Goal: Task Accomplishment & Management: Manage account settings

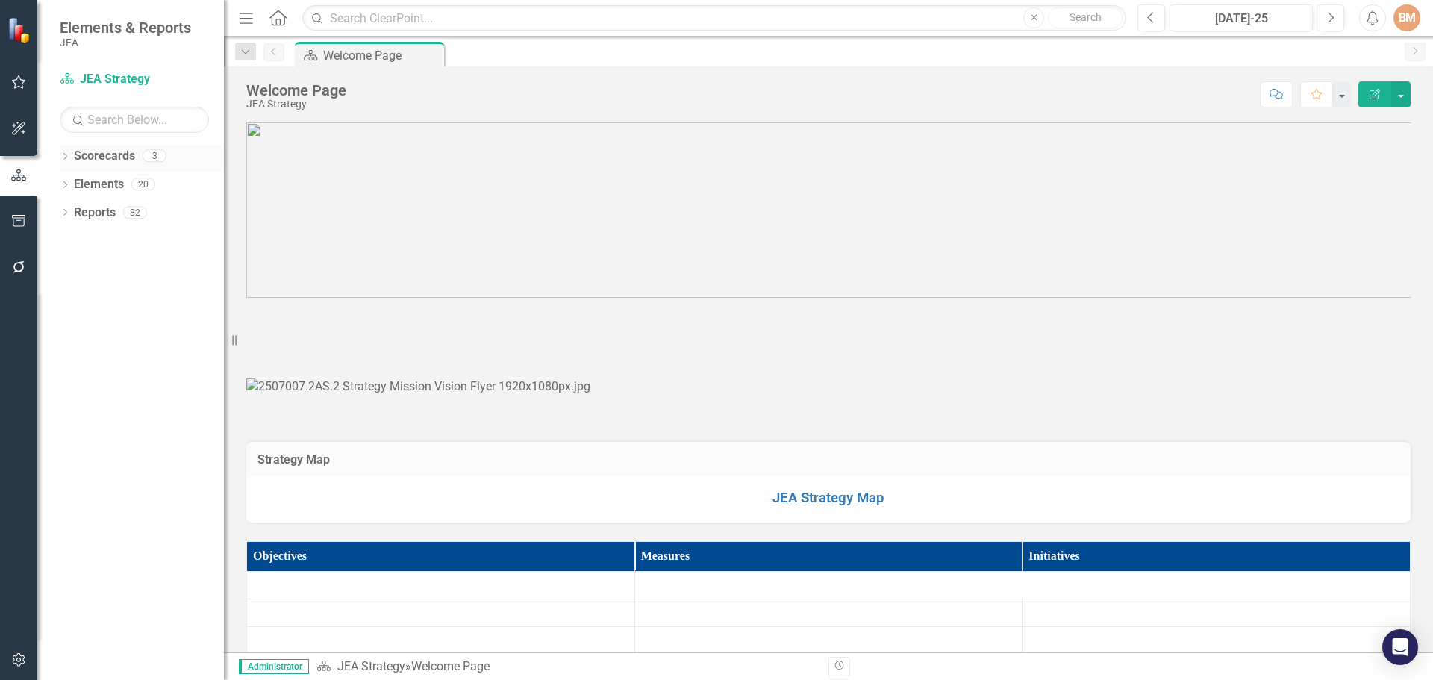
click at [107, 161] on link "Scorecards" at bounding box center [104, 156] width 61 height 17
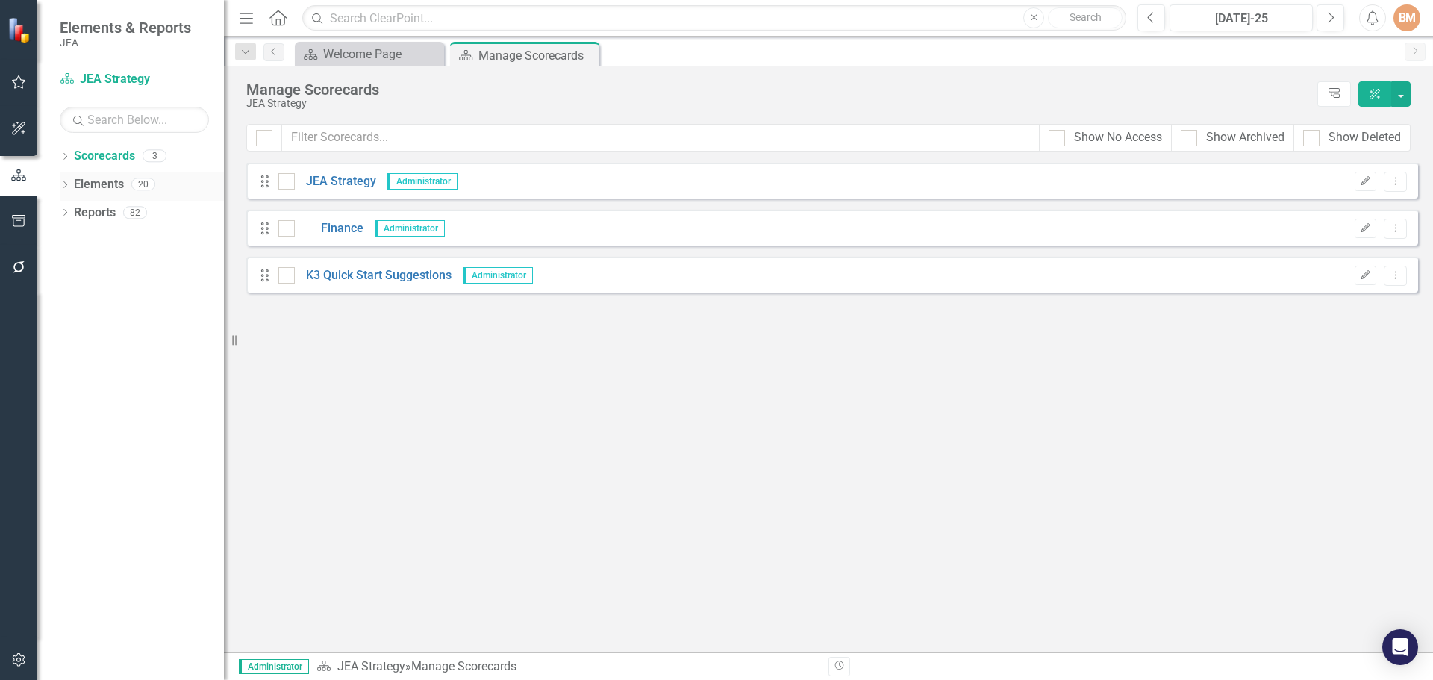
click at [110, 186] on link "Elements" at bounding box center [99, 184] width 50 height 17
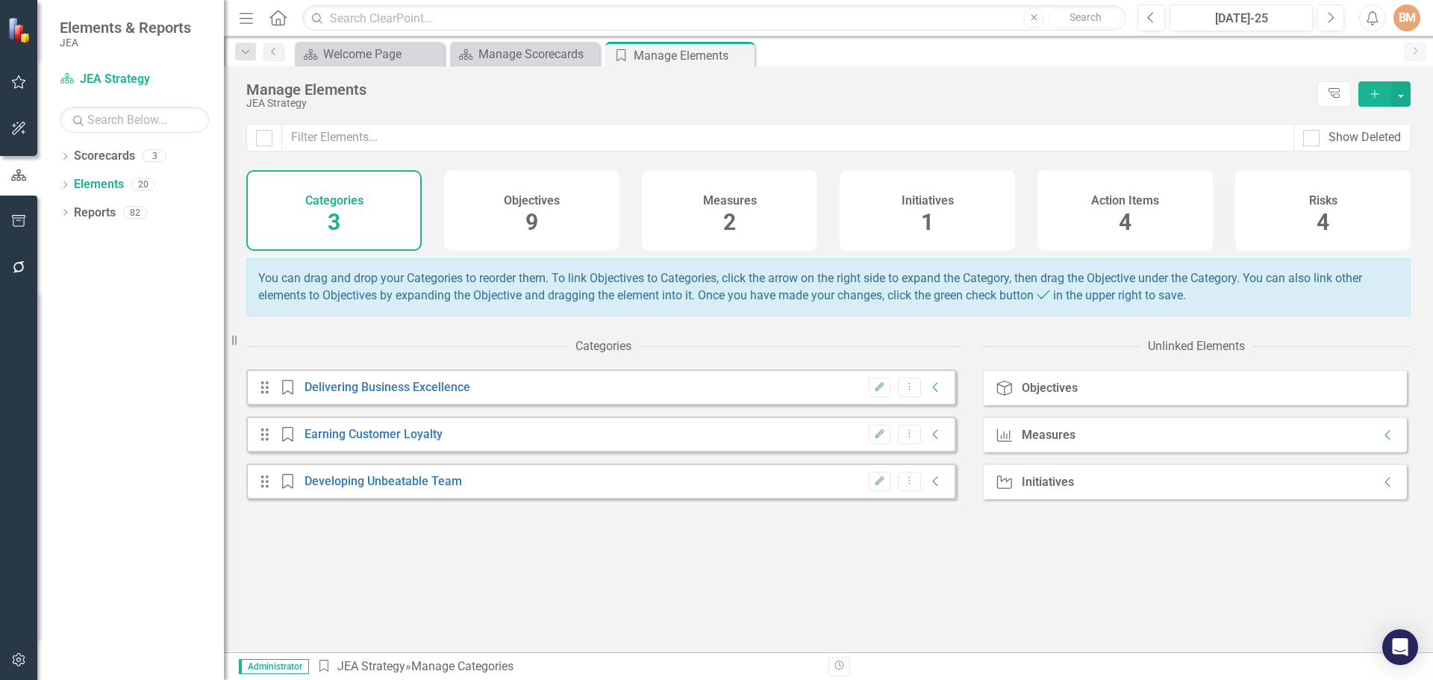
click at [532, 219] on span "9" at bounding box center [532, 222] width 13 height 26
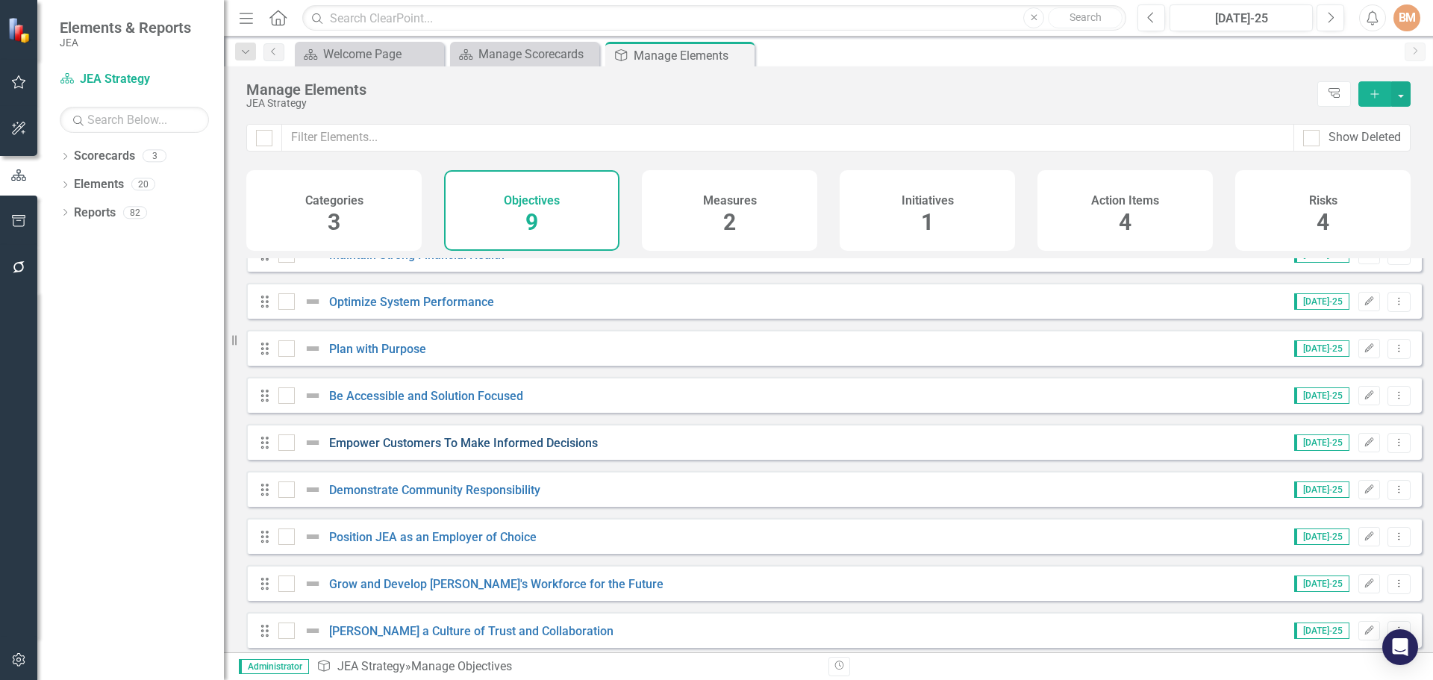
scroll to position [40, 0]
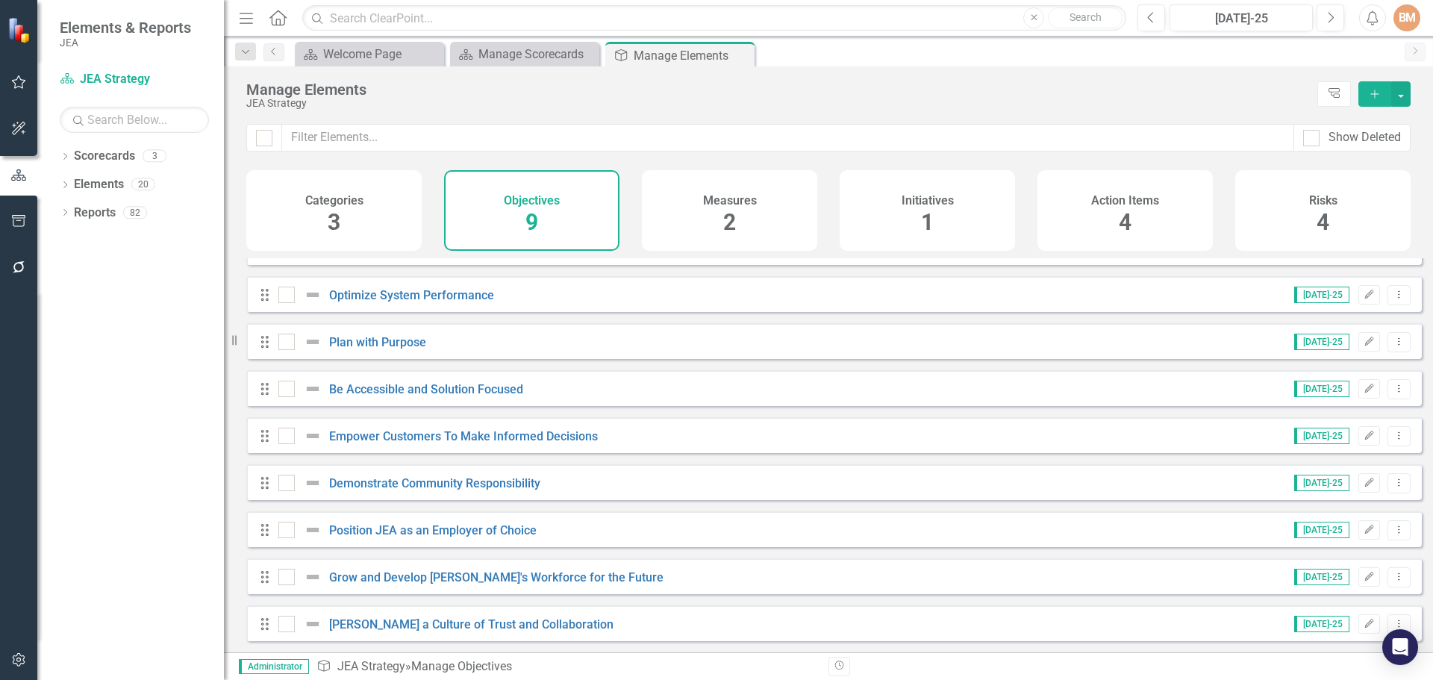
drag, startPoint x: 594, startPoint y: 576, endPoint x: 390, endPoint y: 585, distance: 204.0
click at [390, 585] on div "Drag Grow and Develop JEA's Workforce for the Future" at bounding box center [467, 577] width 416 height 18
click at [328, 578] on div at bounding box center [316, 577] width 25 height 18
click at [288, 578] on input "checkbox" at bounding box center [283, 574] width 10 height 10
drag, startPoint x: 519, startPoint y: 578, endPoint x: 429, endPoint y: 571, distance: 89.8
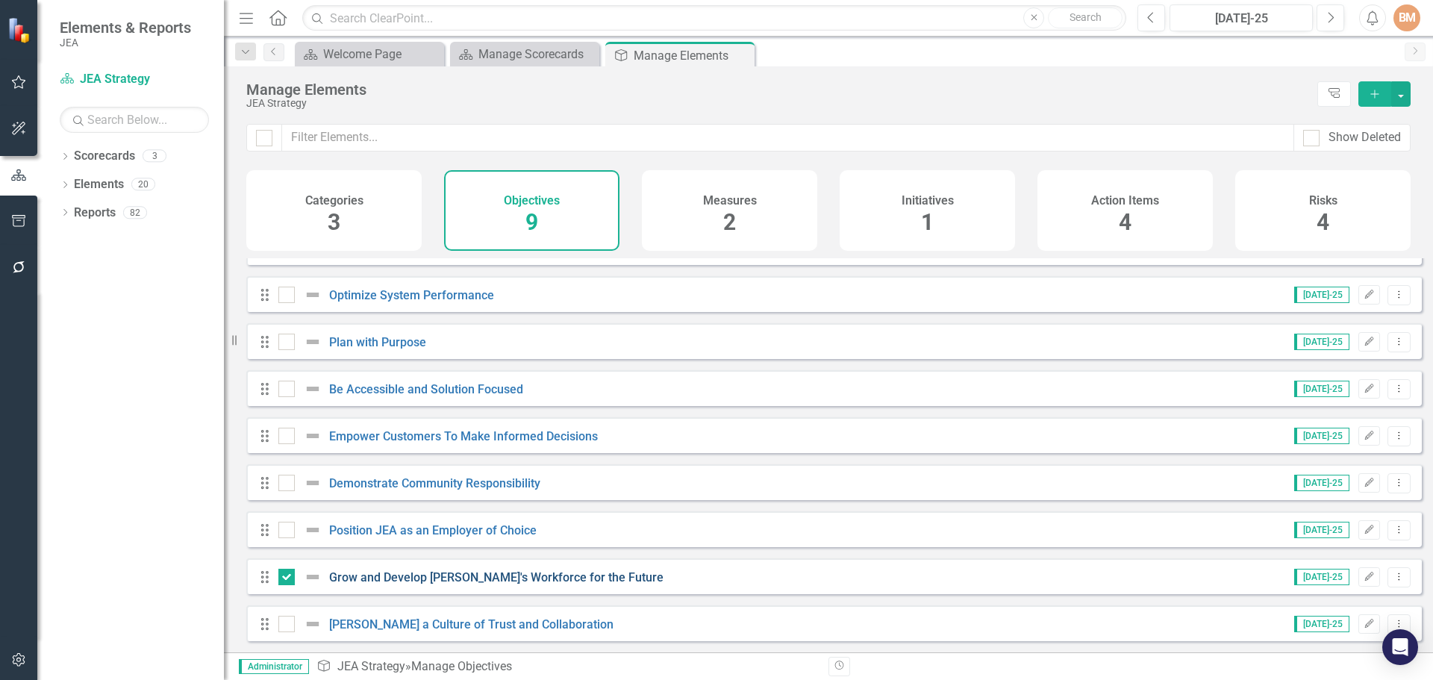
click at [429, 571] on div "Drag Grow and Develop JEA's Workforce for the Future [DATE]-25 Edit Dropdown Me…" at bounding box center [834, 576] width 1176 height 36
click at [283, 573] on input "checkbox" at bounding box center [283, 574] width 10 height 10
checkbox input "false"
click at [364, 617] on link "[PERSON_NAME] a Culture of Trust and Collaboration" at bounding box center [471, 624] width 284 height 14
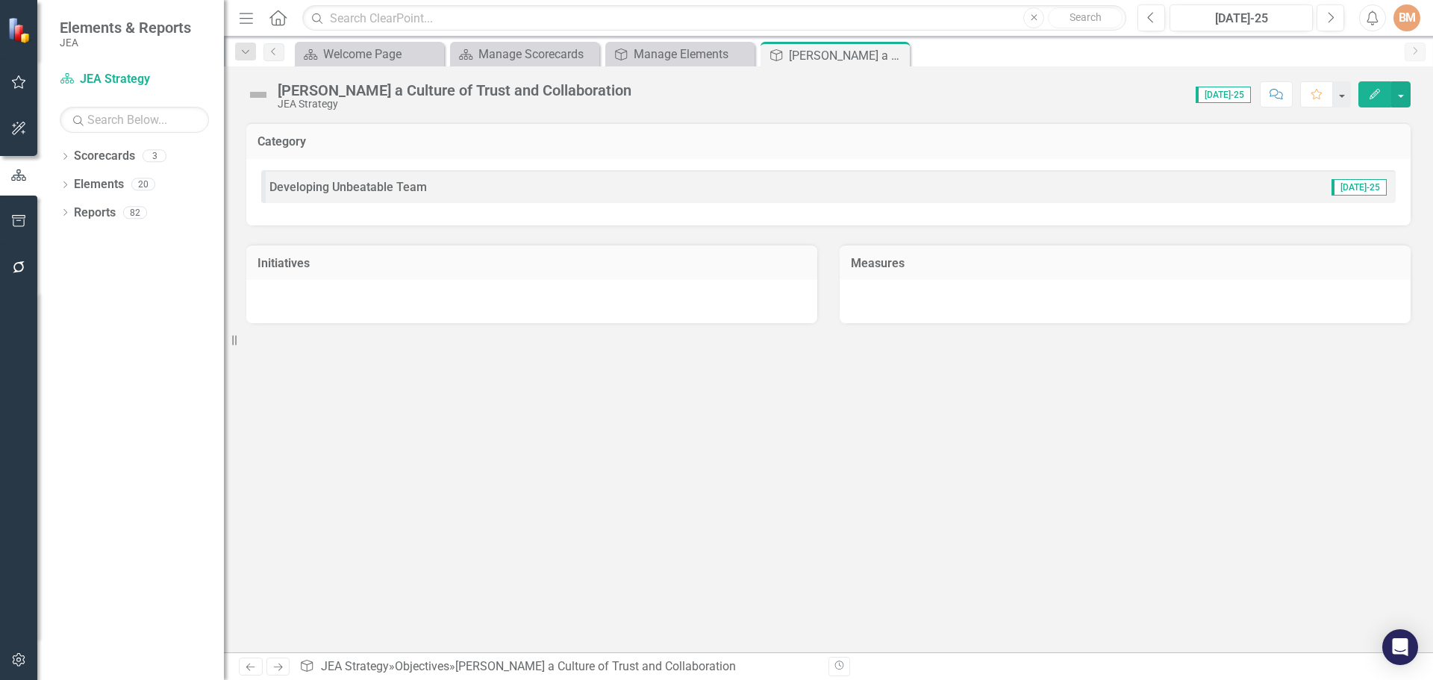
click at [437, 177] on div "Developing Unbeatable Team [DATE]-25" at bounding box center [828, 186] width 1135 height 33
click at [418, 182] on span "Developing Unbeatable Team" at bounding box center [349, 187] width 158 height 14
click at [390, 84] on div "[PERSON_NAME] a Culture of Trust and Collaboration" at bounding box center [455, 90] width 354 height 16
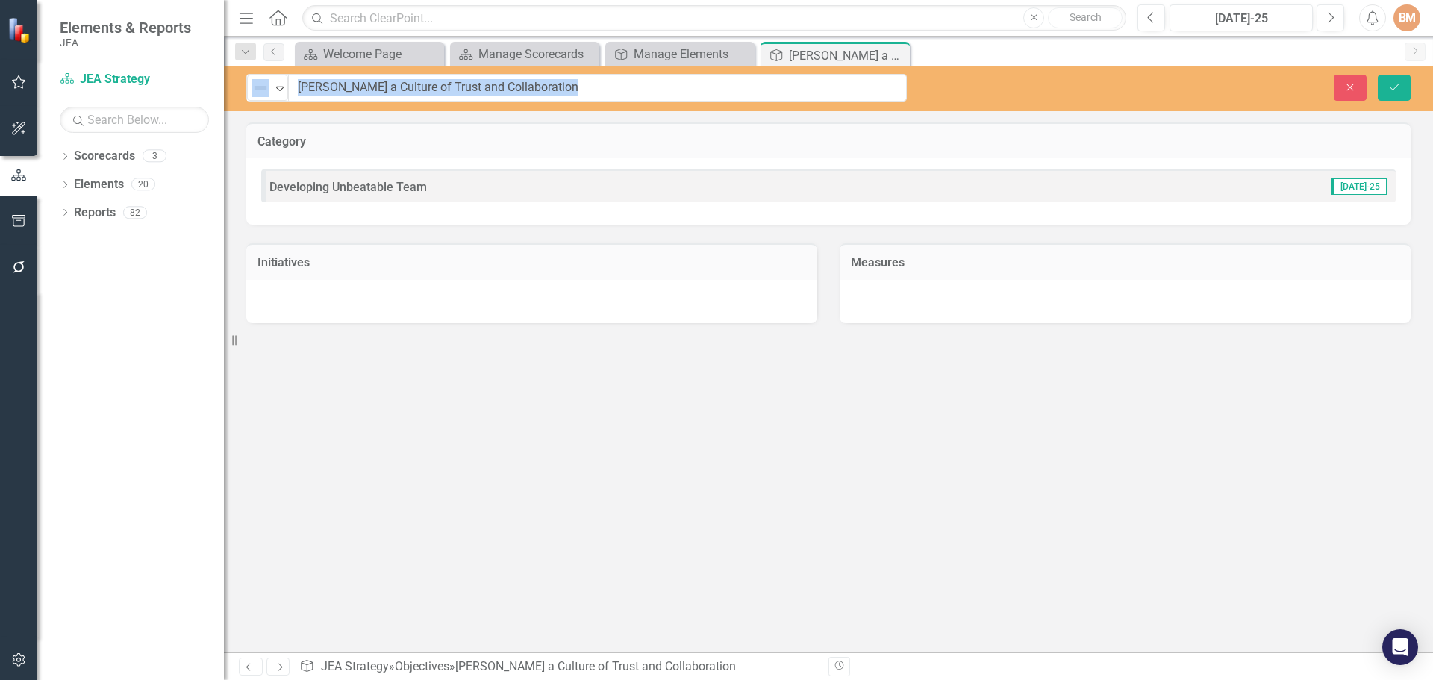
drag, startPoint x: 559, startPoint y: 89, endPoint x: 297, endPoint y: 88, distance: 262.0
click at [319, 88] on input "[PERSON_NAME] a Culture of Trust and Collaboration" at bounding box center [598, 88] width 618 height 28
click at [814, 397] on div "Category Developing Unbeatable Team [DATE]-25 Initiatives Measures" at bounding box center [828, 387] width 1209 height 530
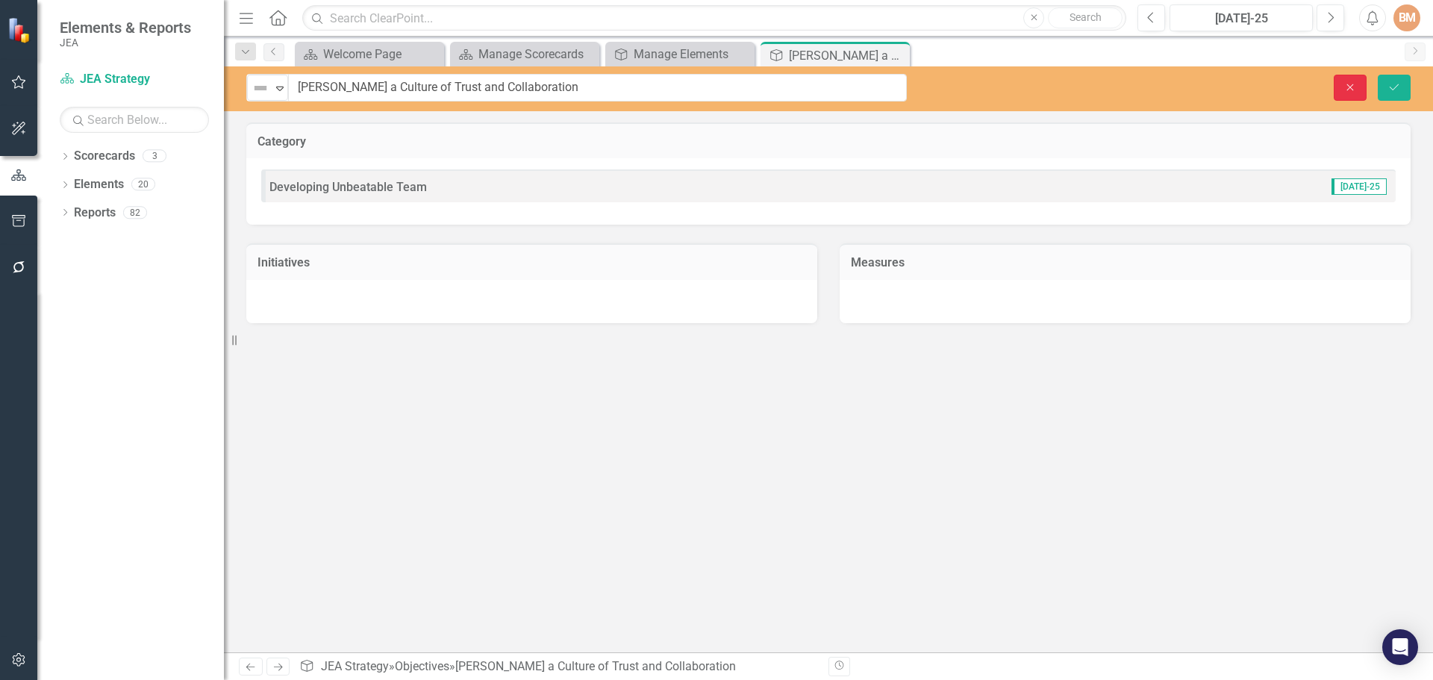
click at [1352, 87] on icon "Close" at bounding box center [1350, 87] width 13 height 10
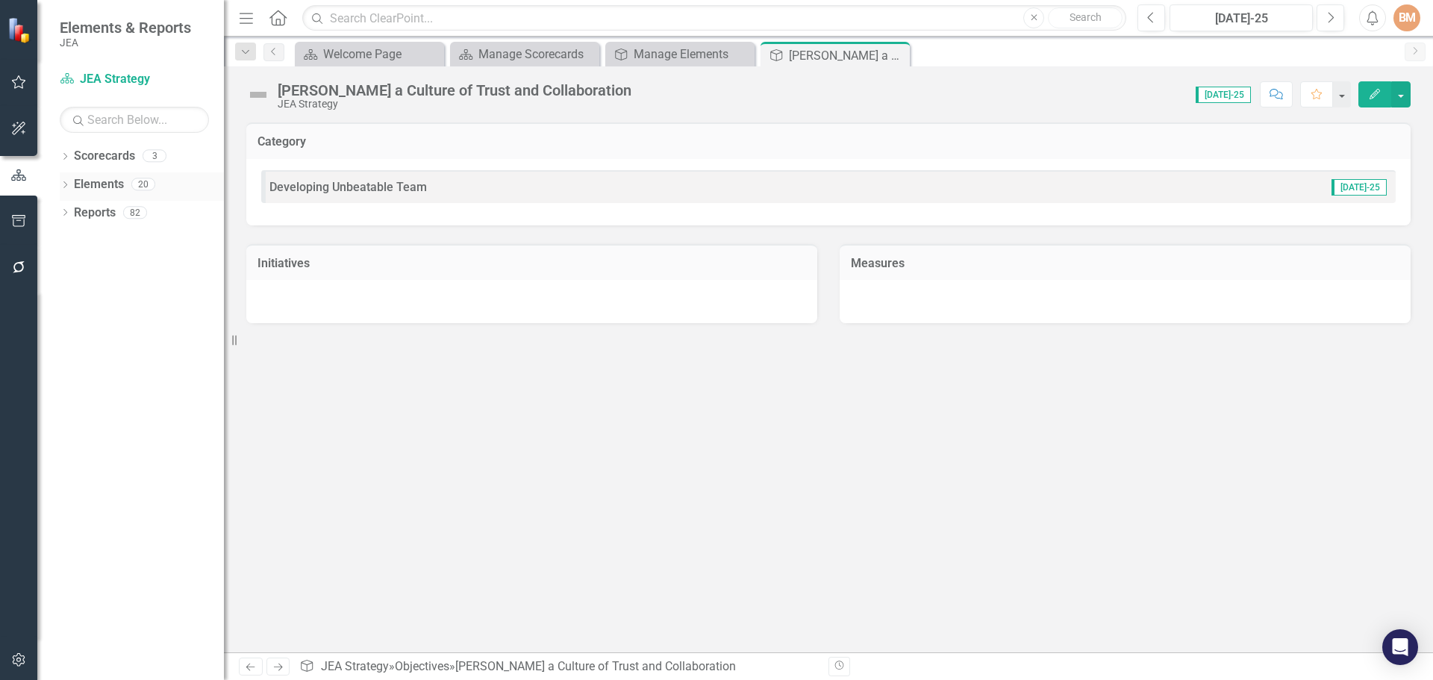
click at [105, 178] on link "Elements" at bounding box center [99, 184] width 50 height 17
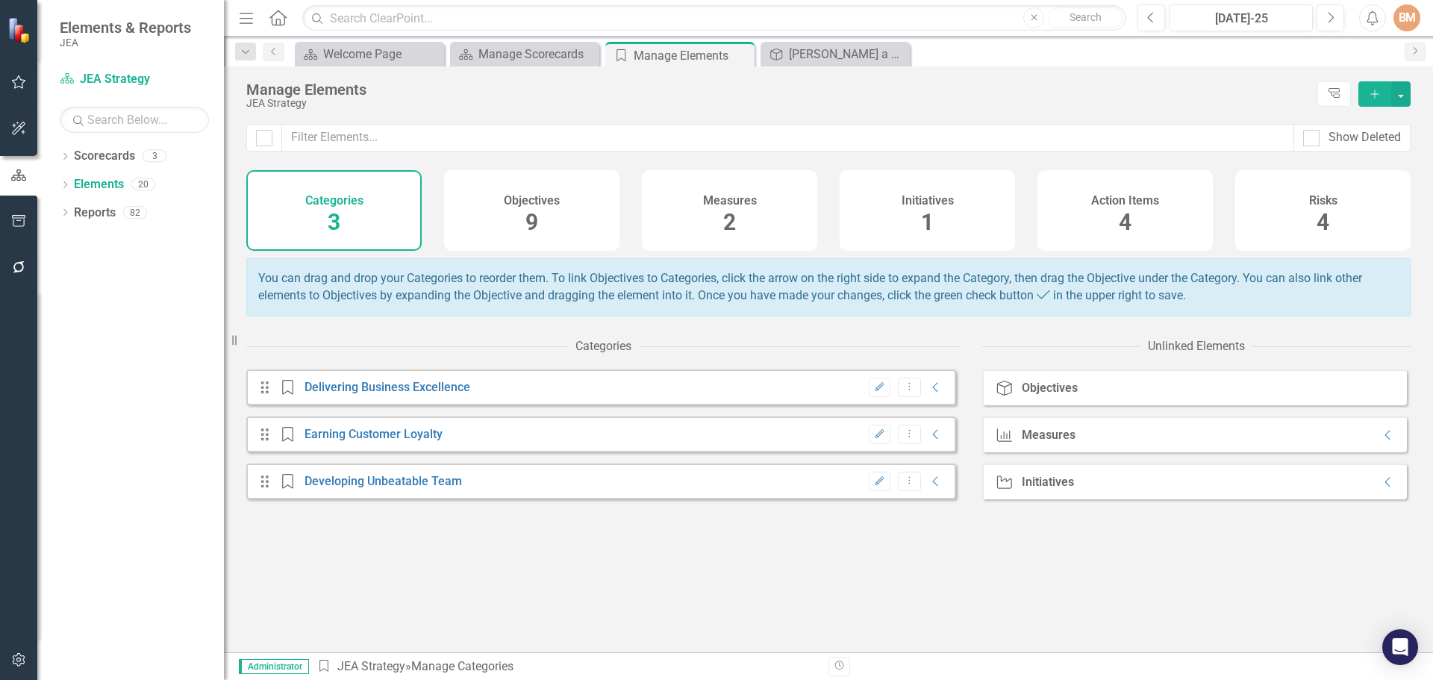
click at [691, 206] on div "Measures 2" at bounding box center [729, 210] width 175 height 81
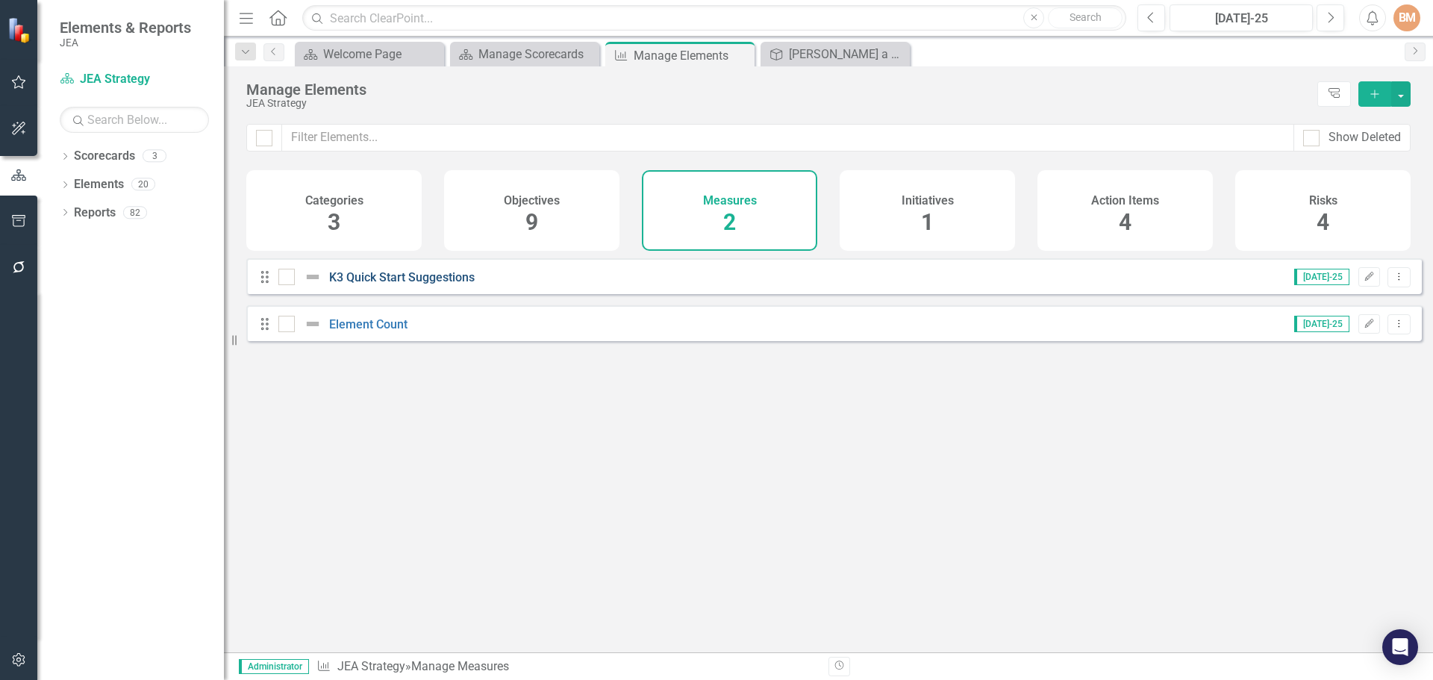
click at [420, 284] on link "K3 Quick Start Suggestions" at bounding box center [402, 277] width 146 height 14
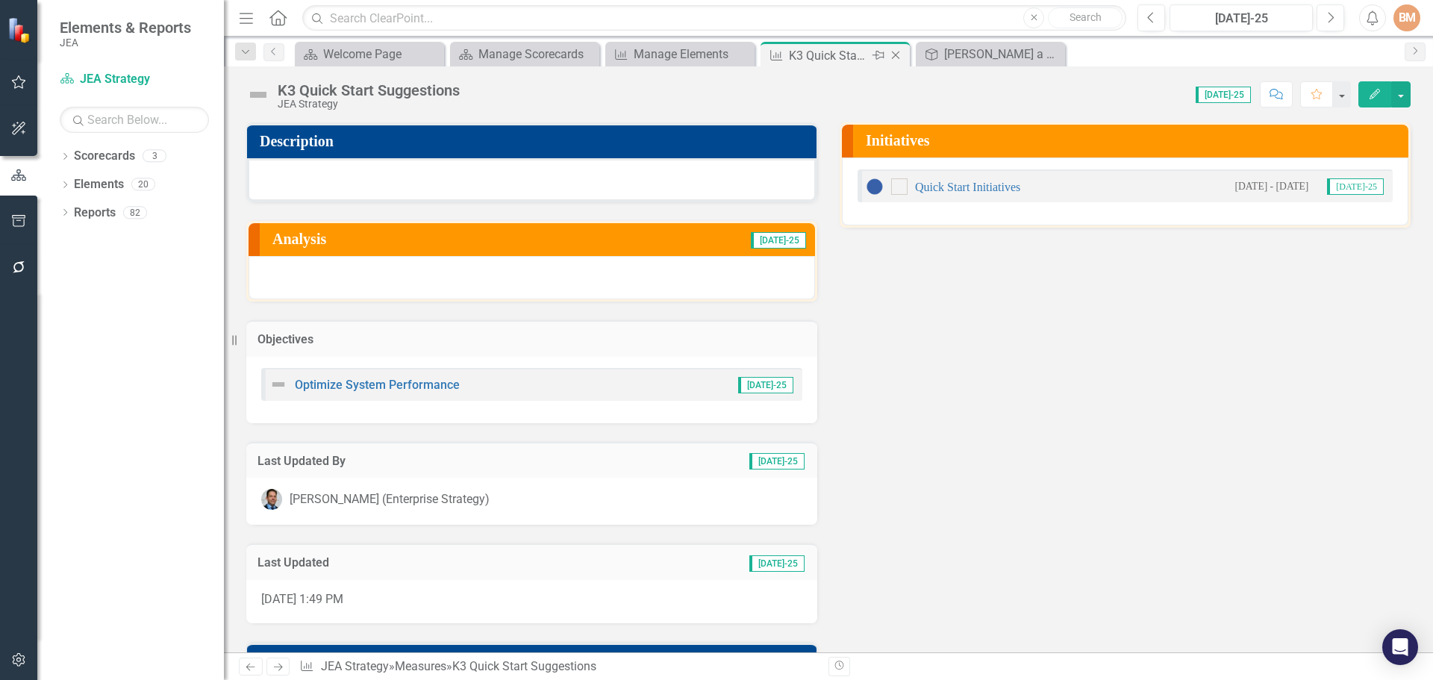
click at [899, 49] on icon "Close" at bounding box center [895, 55] width 15 height 12
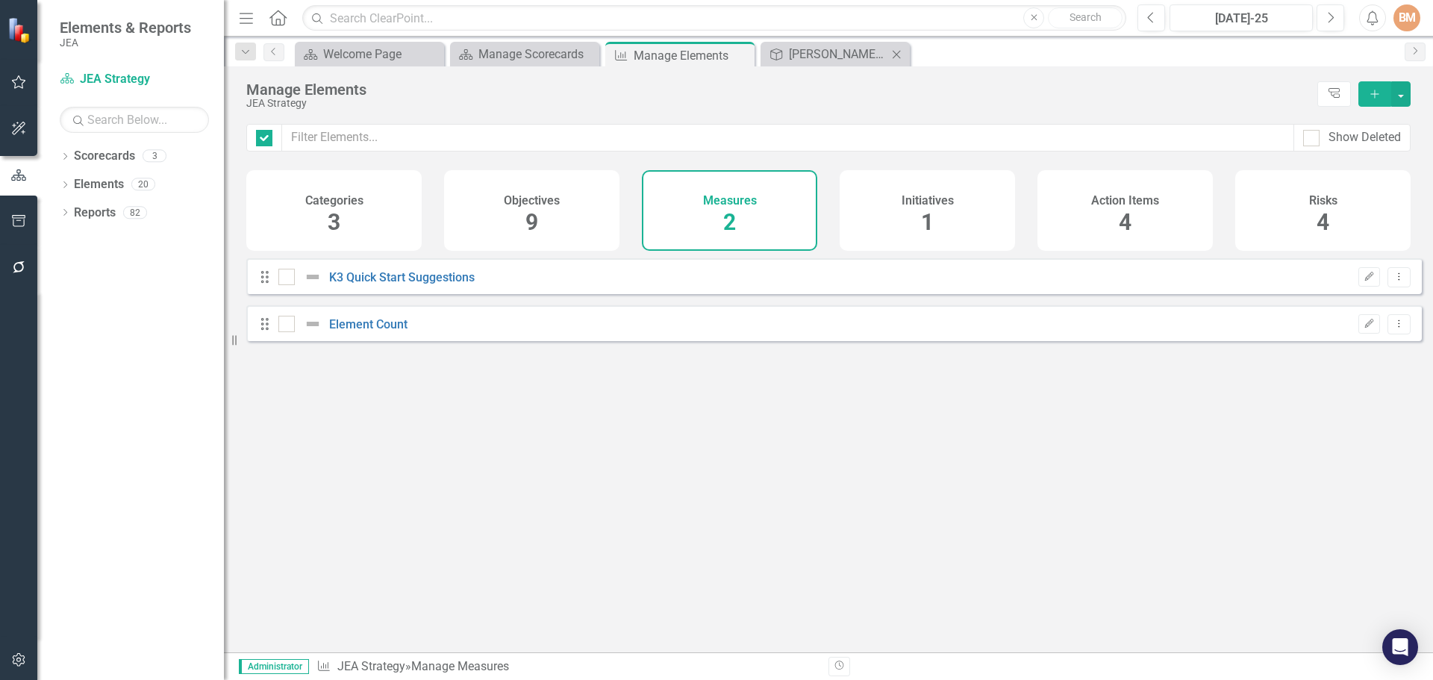
checkbox input "false"
click at [577, 222] on div "Objectives 9" at bounding box center [531, 210] width 175 height 81
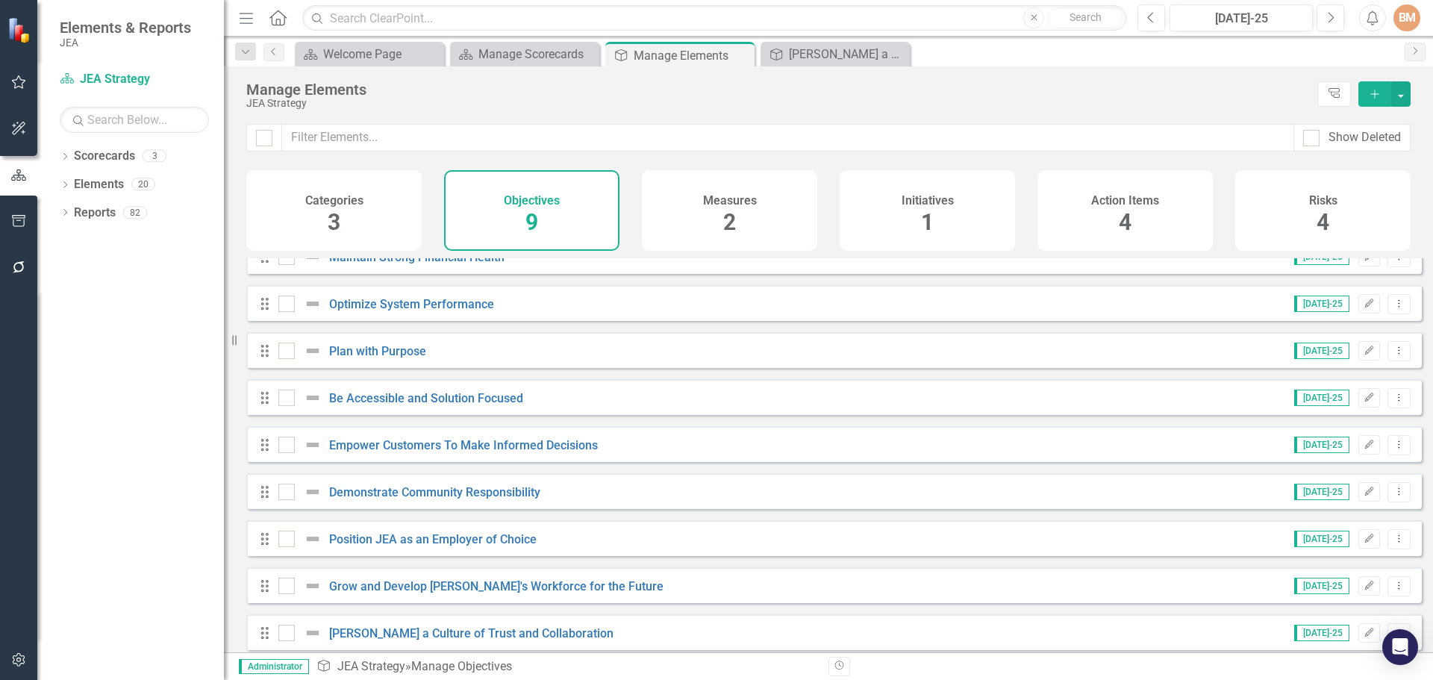
scroll to position [40, 0]
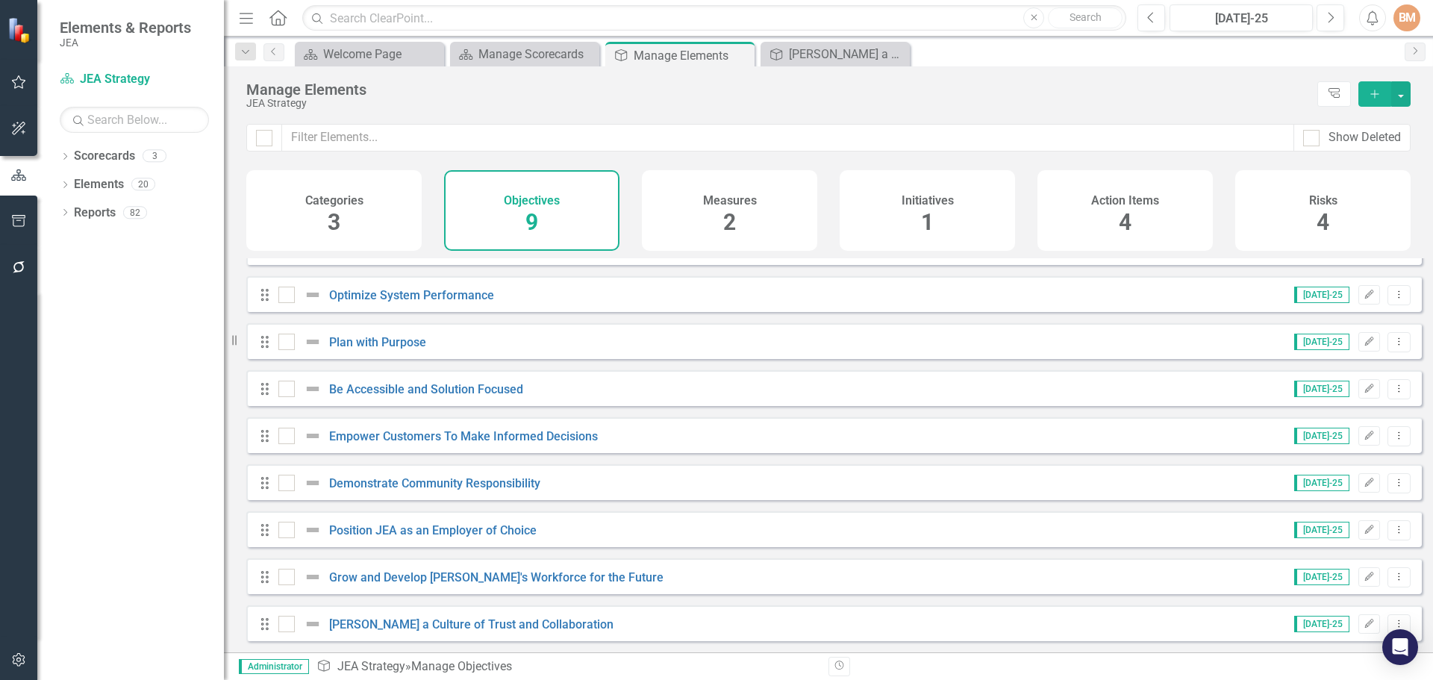
click at [688, 210] on div "Measures 2" at bounding box center [729, 210] width 175 height 81
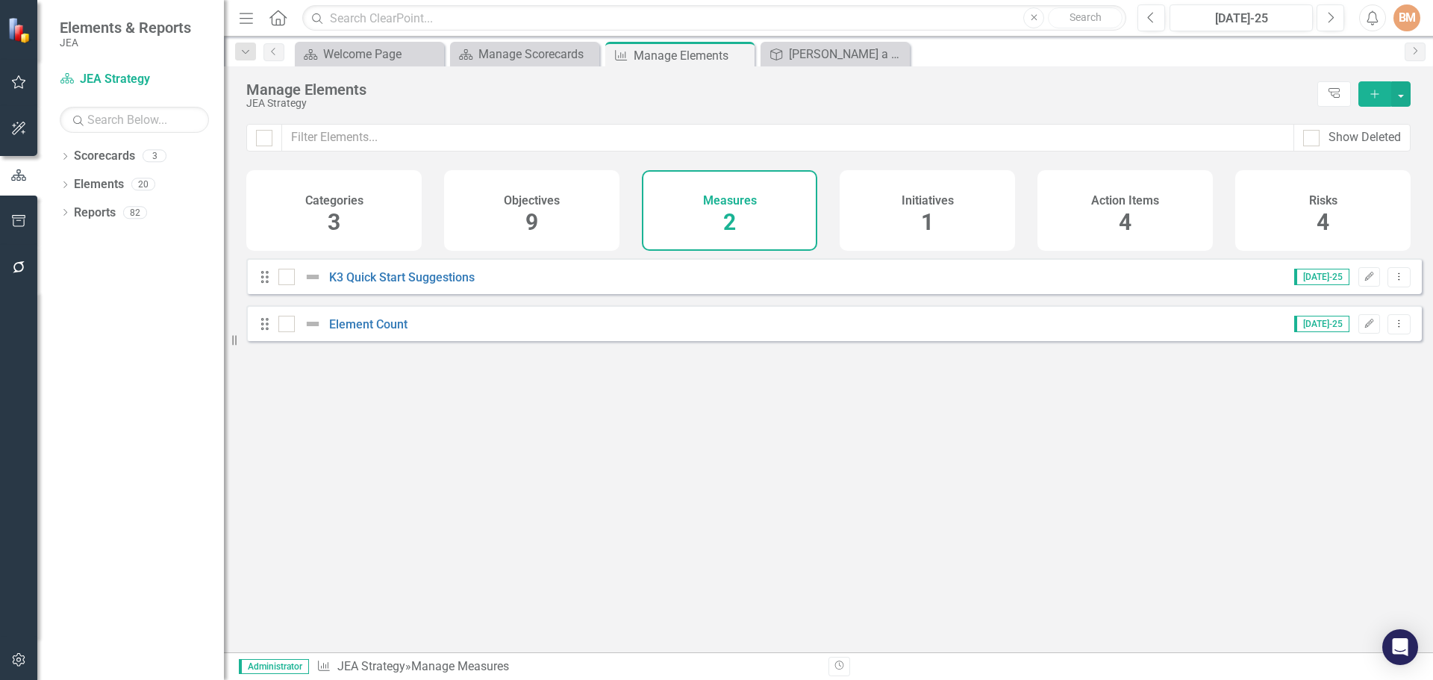
click at [735, 488] on div "Looks like you don't have any Measures set up yet. Why don't you add a Measure …" at bounding box center [834, 436] width 1176 height 357
click at [997, 434] on div "Looks like you don't have any Measures set up yet. Why don't you add a Measure …" at bounding box center [834, 436] width 1176 height 357
click at [105, 182] on link "Elements" at bounding box center [99, 184] width 50 height 17
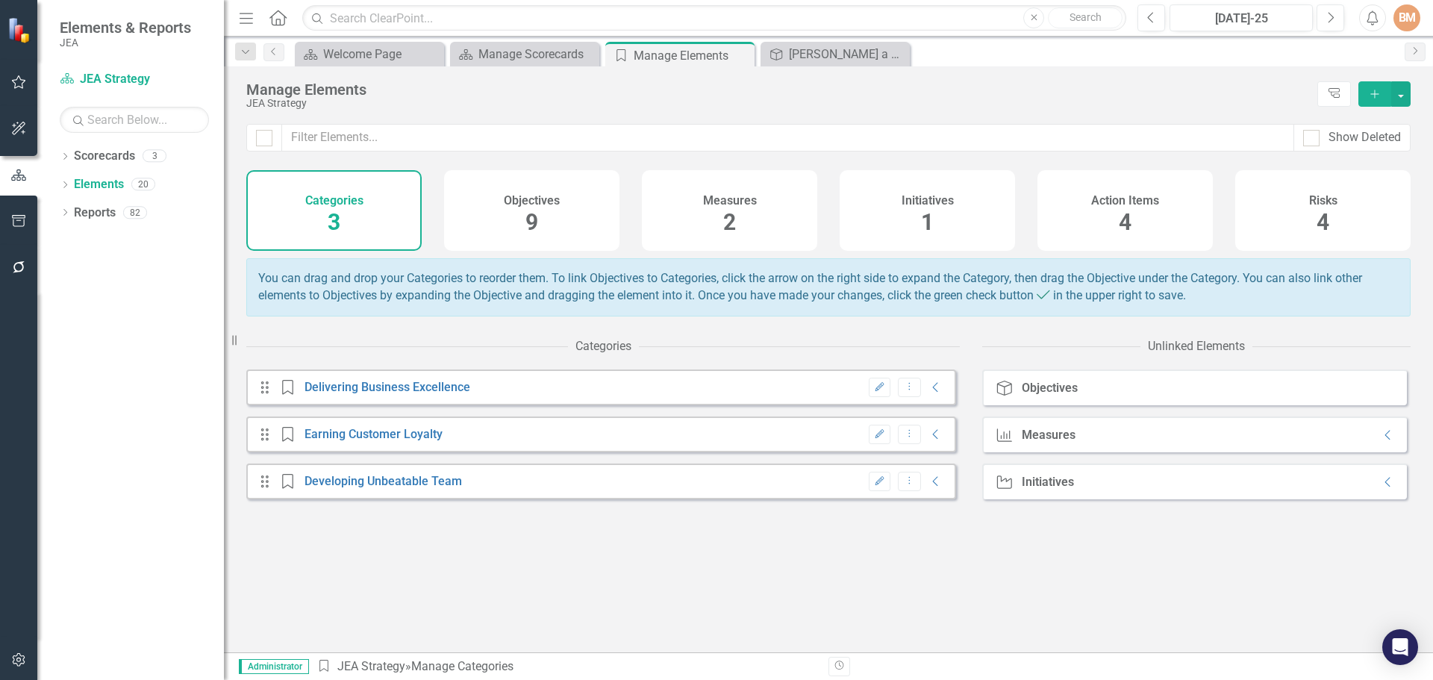
click at [719, 226] on div "Measures 2" at bounding box center [729, 210] width 175 height 81
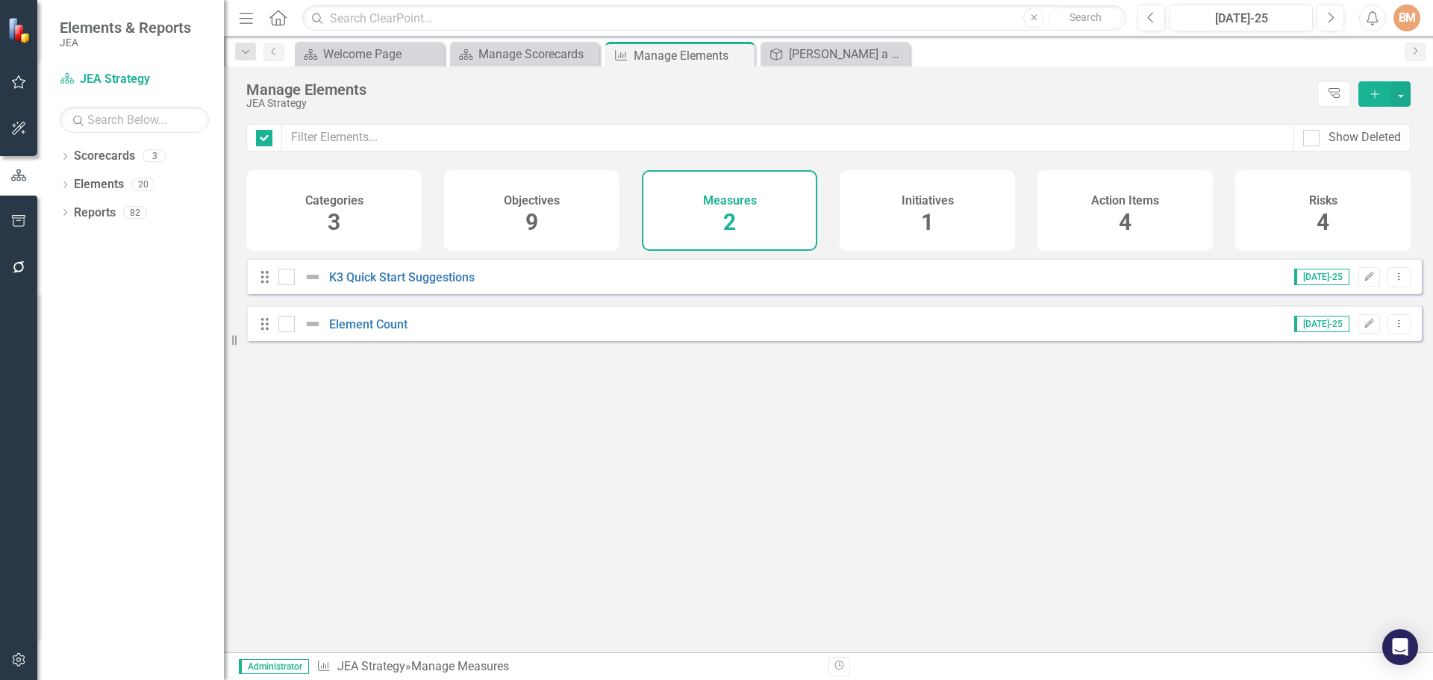
checkbox input "false"
click at [947, 228] on div "Initiatives 1" at bounding box center [927, 210] width 175 height 81
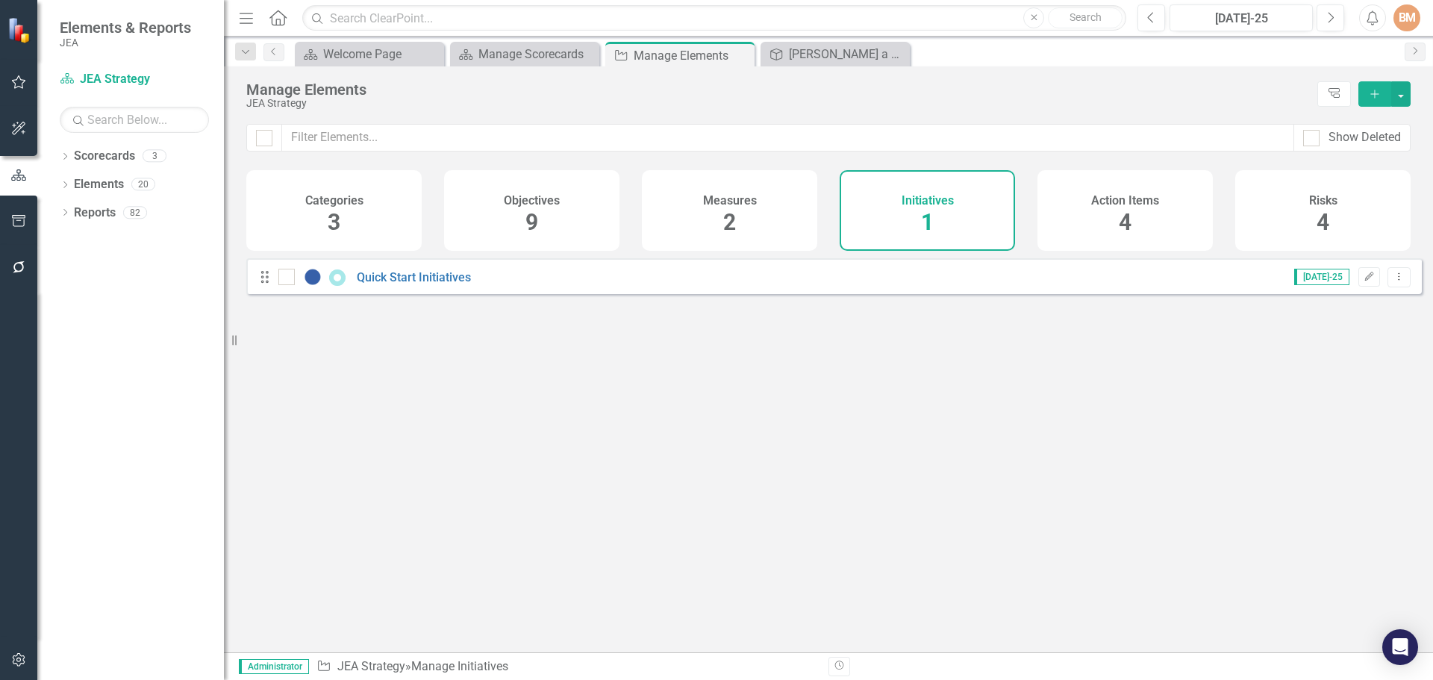
click at [684, 222] on div "Measures 2" at bounding box center [729, 210] width 175 height 81
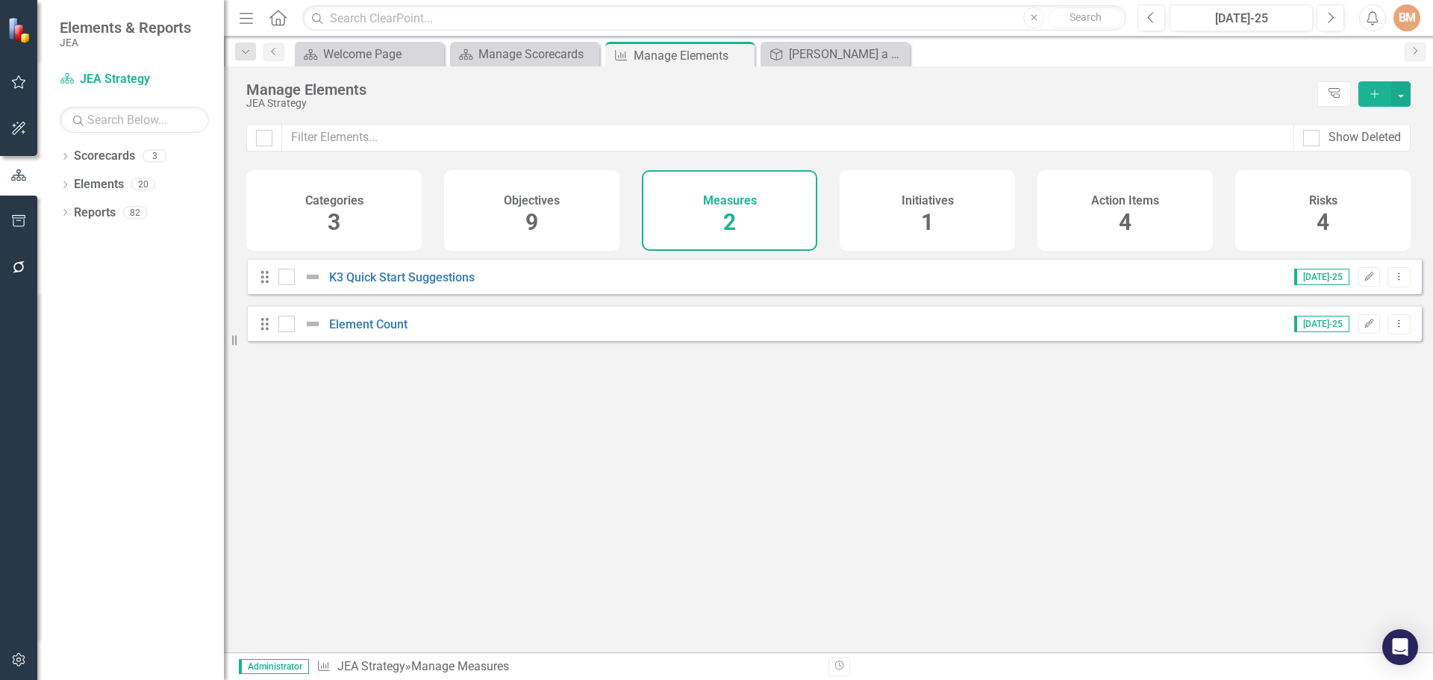
click at [564, 228] on div "Objectives 9" at bounding box center [531, 210] width 175 height 81
